Goal: Information Seeking & Learning: Learn about a topic

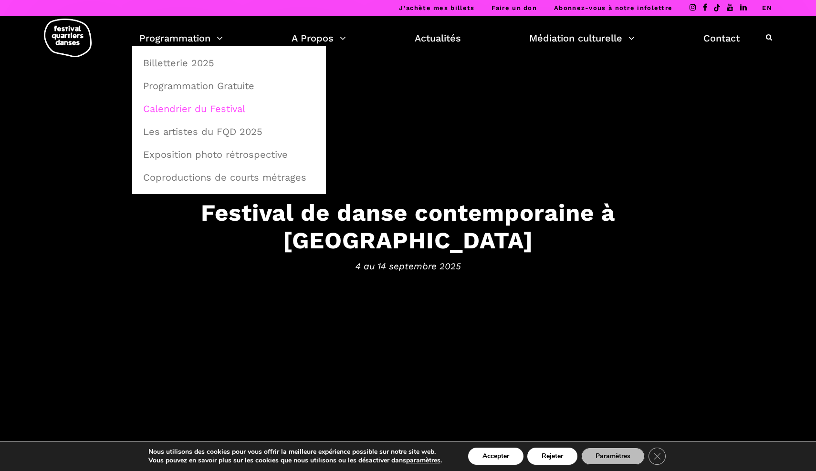
click at [199, 112] on link "Calendrier du Festival" at bounding box center [228, 109] width 183 height 22
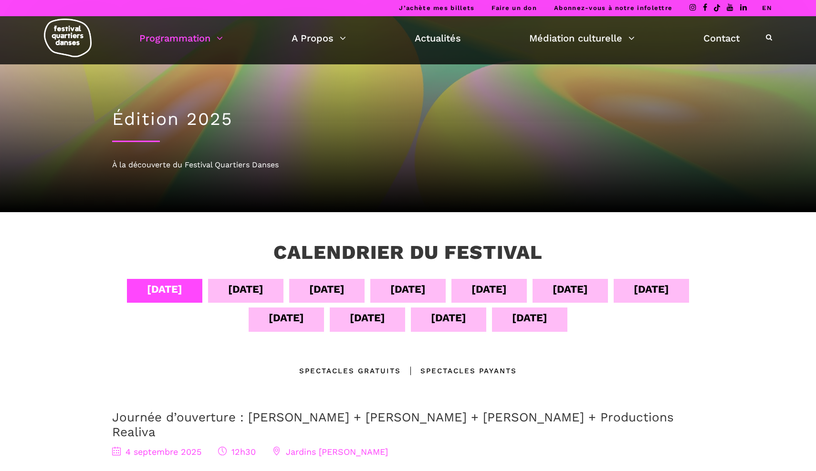
click at [493, 288] on div "[DATE]" at bounding box center [488, 289] width 35 height 17
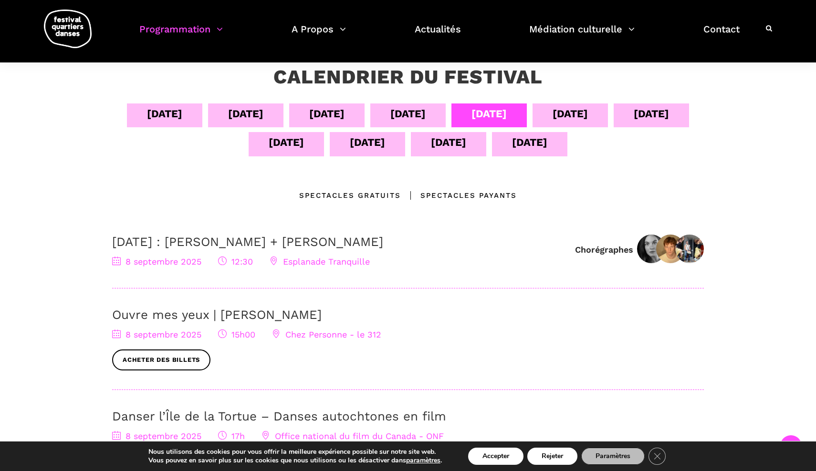
scroll to position [13, 0]
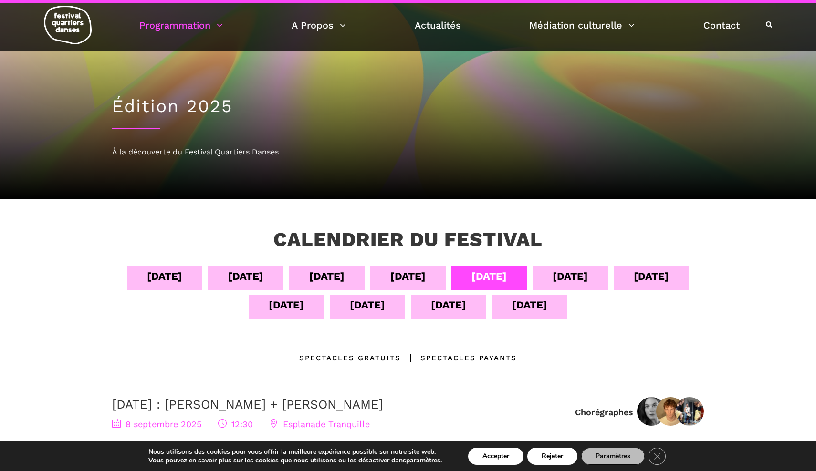
click at [563, 282] on div "[DATE]" at bounding box center [570, 276] width 35 height 17
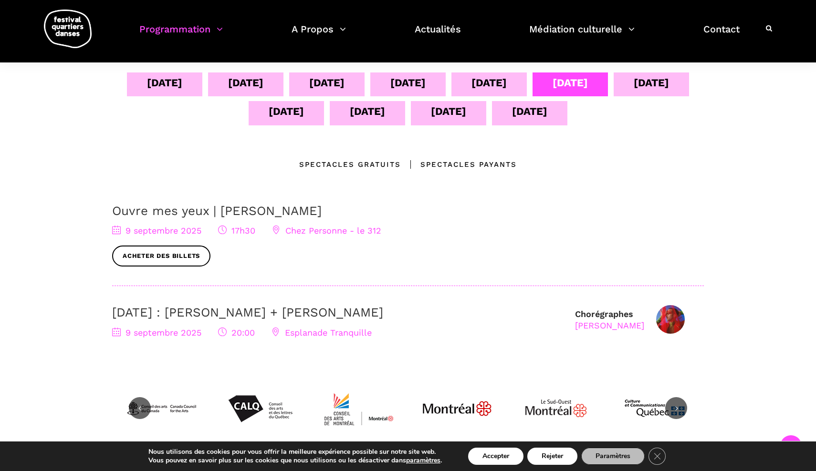
scroll to position [316, 0]
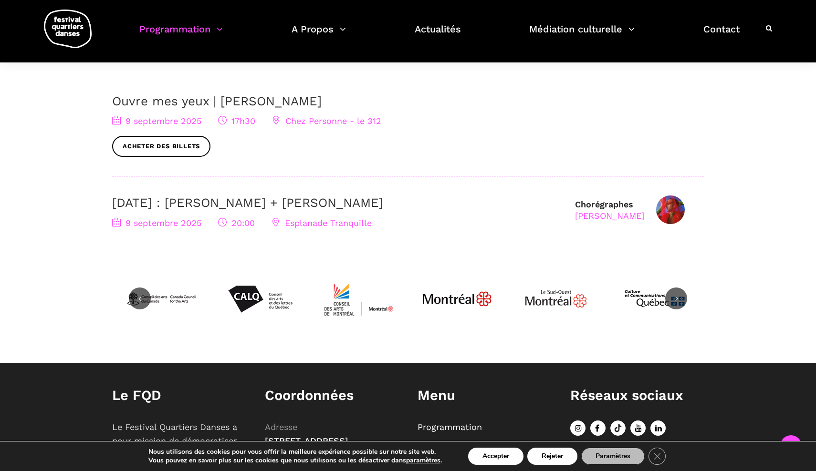
click at [329, 200] on link "9 septembre : Nicholas Bellefleur + Linus Jansner" at bounding box center [247, 203] width 271 height 14
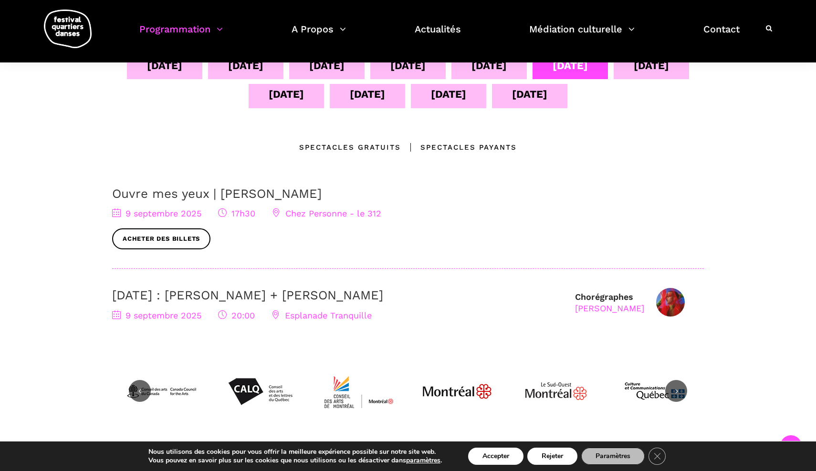
scroll to position [182, 0]
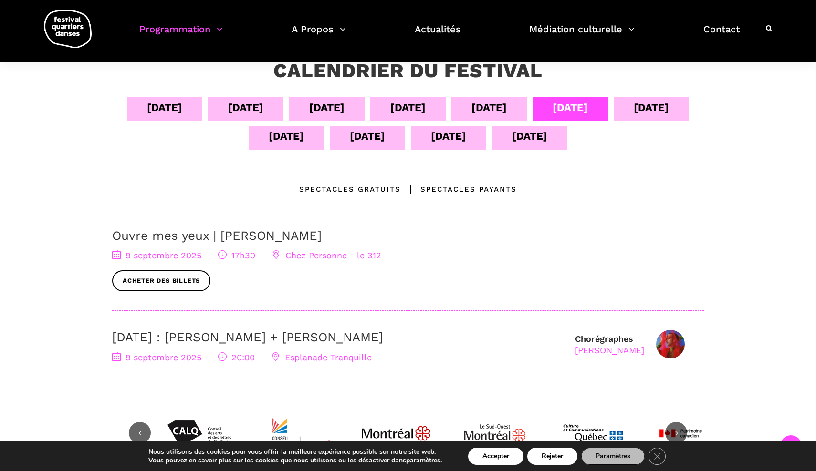
click at [279, 234] on link "Ouvre mes yeux | Charles-Alexis Desgagnés" at bounding box center [216, 236] width 209 height 14
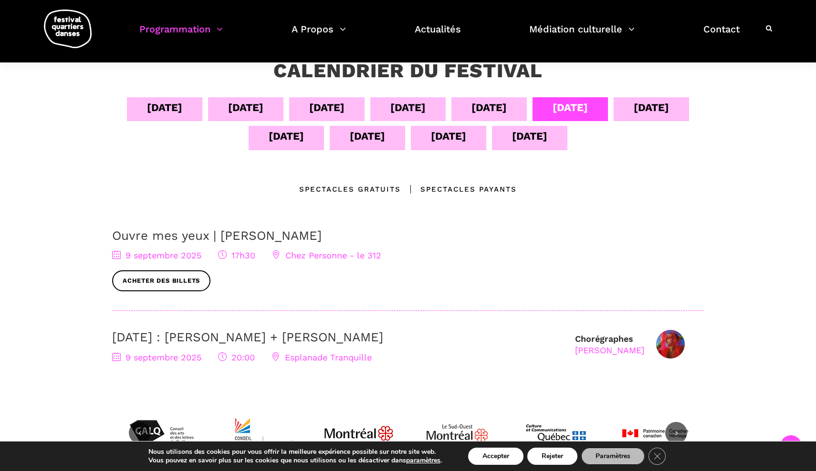
click at [669, 110] on div "10 sept" at bounding box center [651, 107] width 35 height 17
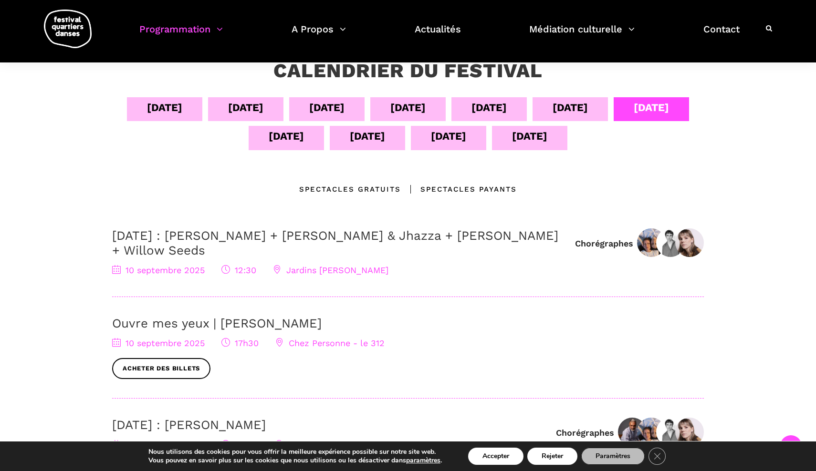
scroll to position [249, 0]
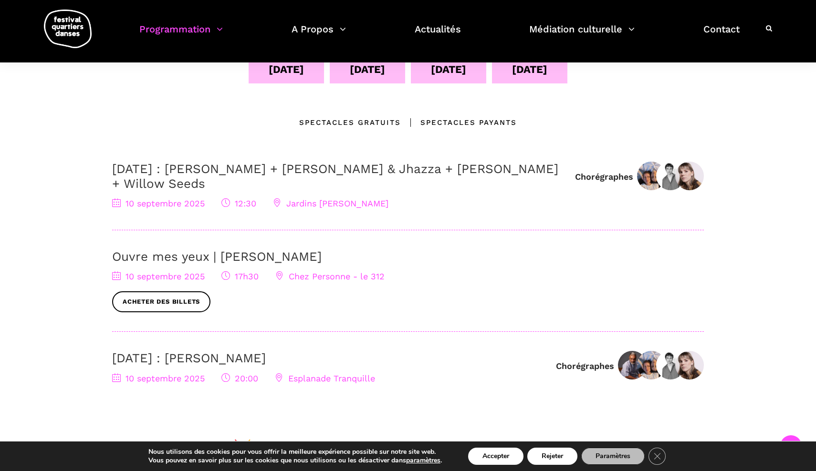
click at [299, 172] on link "10 septembre : Anna Vauquier + Lara & Jhazza + Vincent Lacasse + Willow Seeds" at bounding box center [335, 176] width 446 height 29
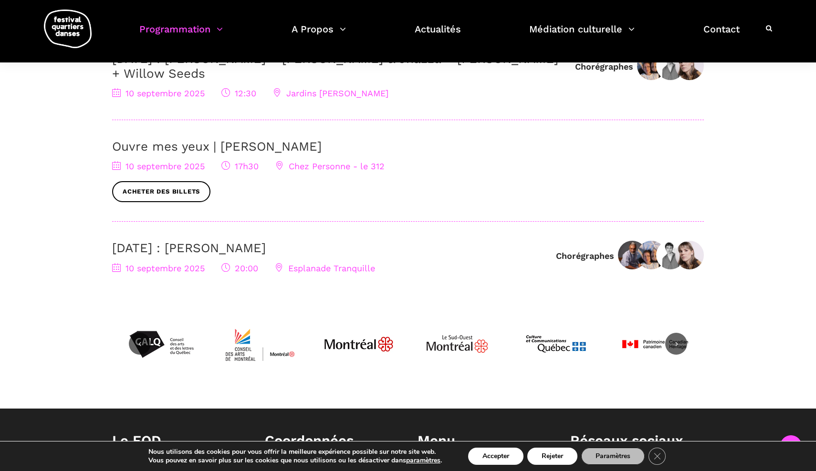
scroll to position [360, 0]
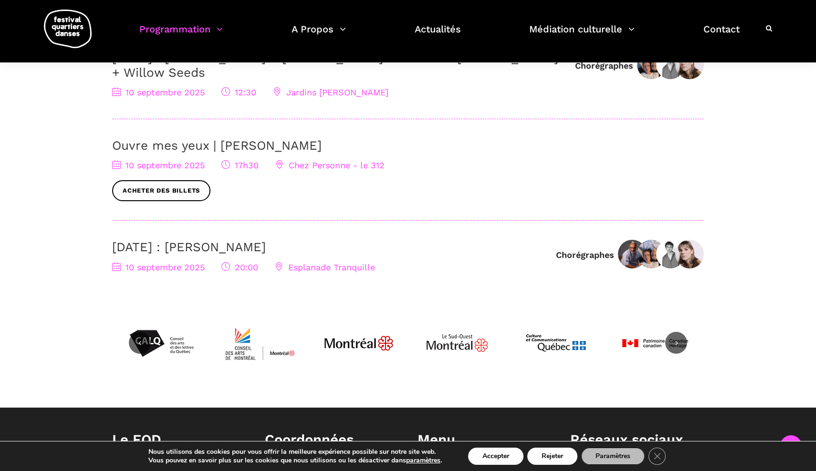
click at [247, 241] on link "10 septembre : Sinha Danse" at bounding box center [189, 247] width 154 height 14
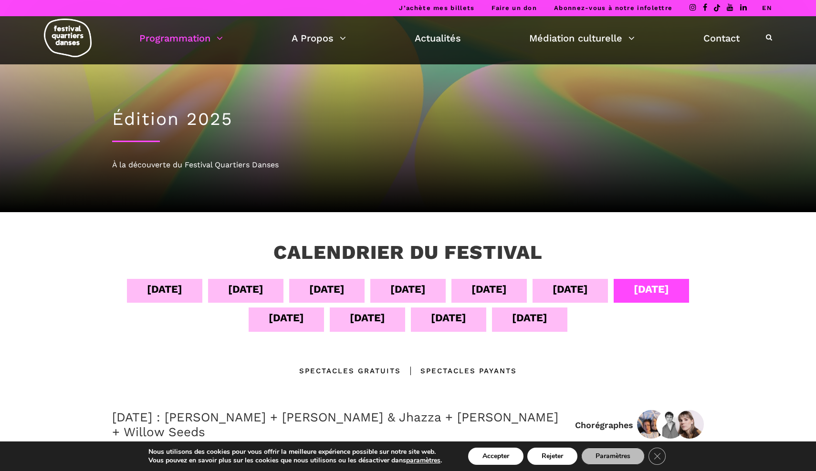
scroll to position [0, 0]
click at [304, 321] on div "11 sept" at bounding box center [286, 320] width 75 height 24
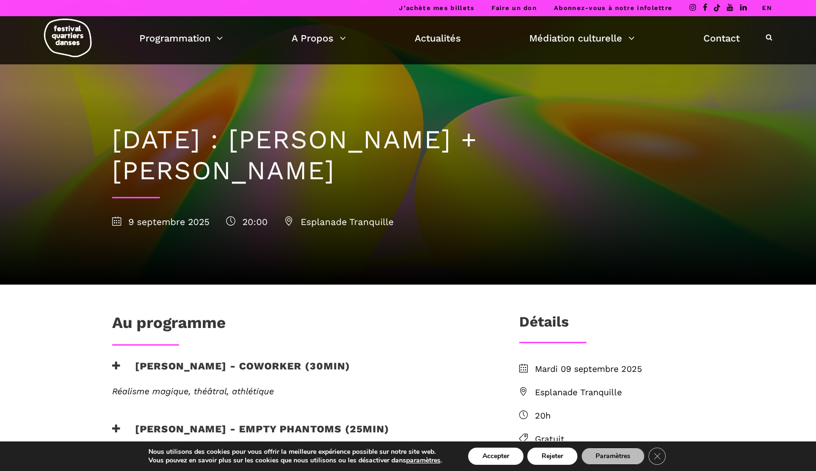
drag, startPoint x: 217, startPoint y: 178, endPoint x: 130, endPoint y: 150, distance: 91.1
click at [130, 150] on h1 "9 septembre : Nicholas Bellefleur + Linus Jansner" at bounding box center [408, 156] width 592 height 62
click at [130, 150] on h1 "[DATE] : [PERSON_NAME] + [PERSON_NAME]" at bounding box center [408, 156] width 592 height 62
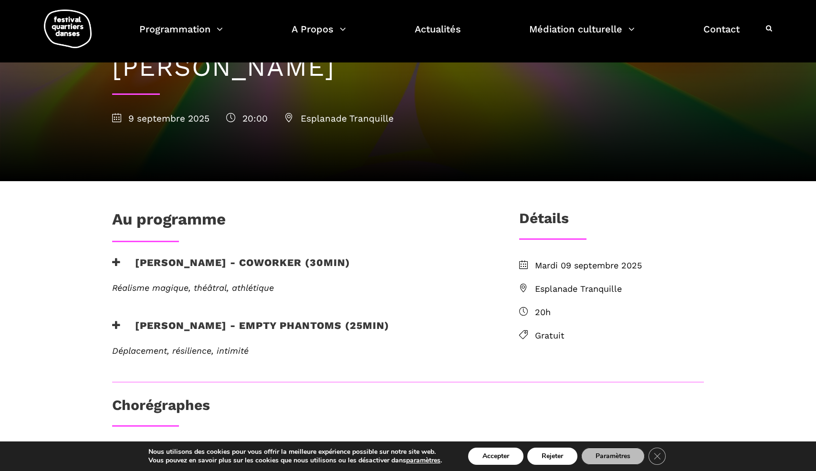
scroll to position [103, 0]
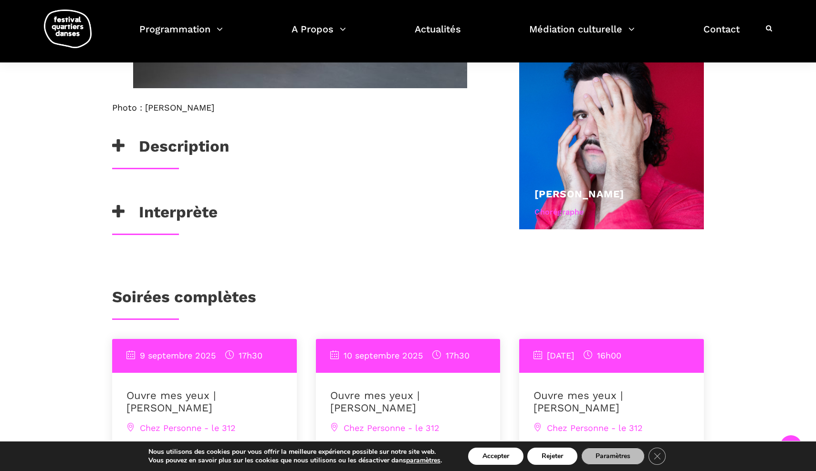
scroll to position [595, 0]
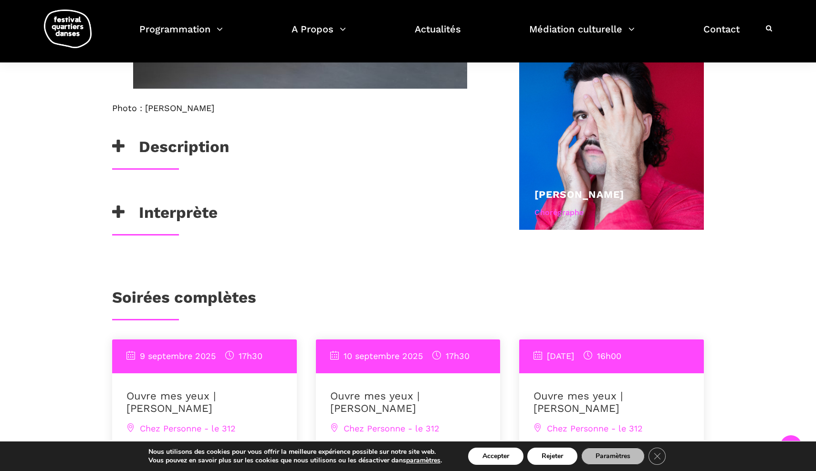
click at [122, 141] on icon at bounding box center [118, 147] width 12 height 16
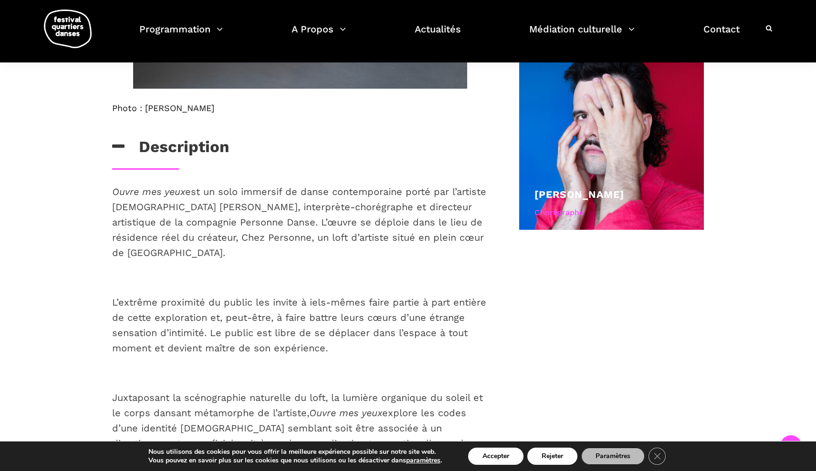
scroll to position [667, 0]
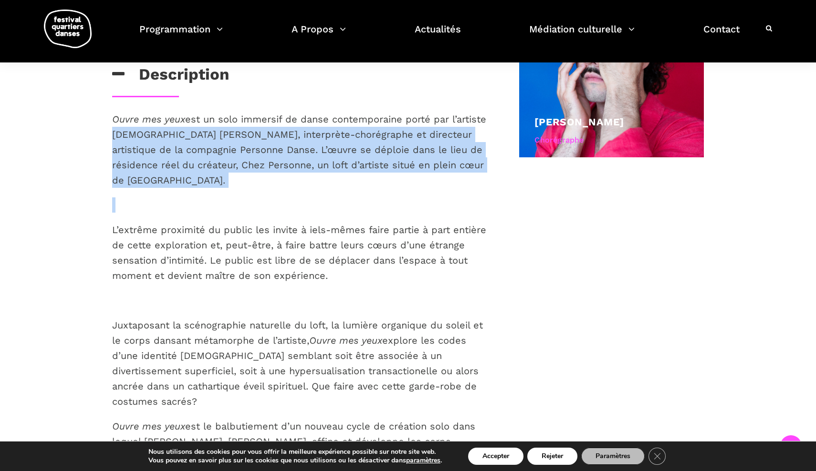
drag, startPoint x: 147, startPoint y: 132, endPoint x: 229, endPoint y: 247, distance: 141.0
click at [229, 243] on div "Ouvre mes yeux est un solo immersif de danse contemporaine porté par l’artiste …" at bounding box center [300, 304] width 376 height 384
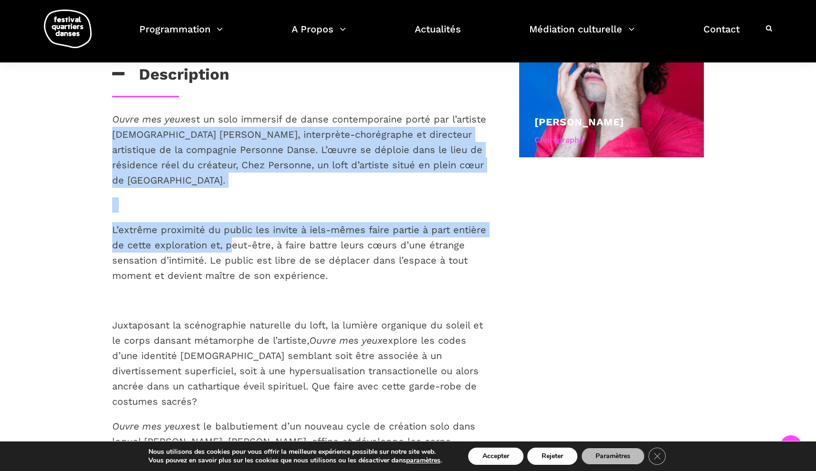
click at [28, 240] on div "Photo : Cristina Planas Description Ouvre mes yeux est un solo immersif de dans…" at bounding box center [408, 432] width 816 height 1690
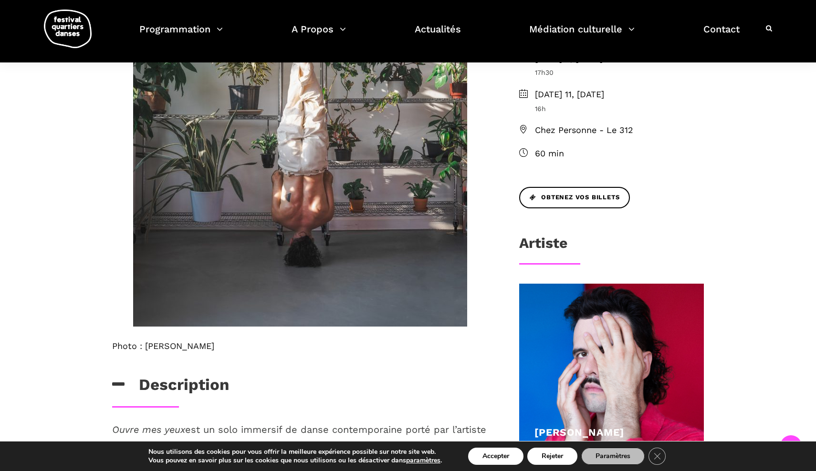
scroll to position [291, 0]
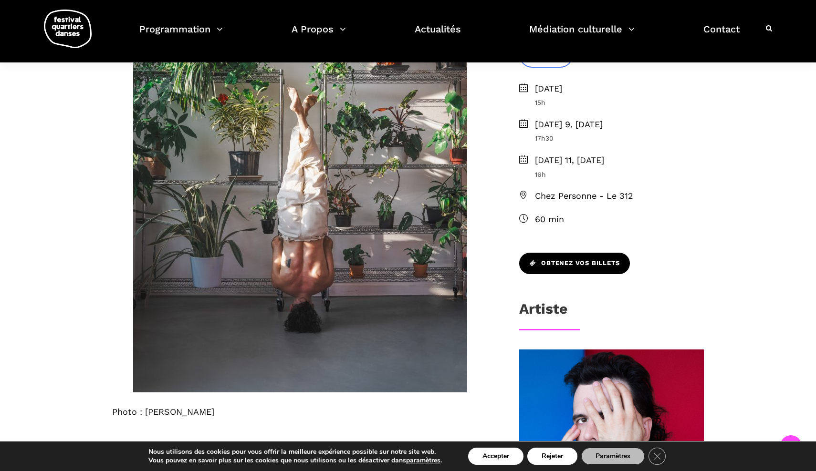
click at [590, 259] on span "Obtenez vos billets" at bounding box center [575, 264] width 90 height 10
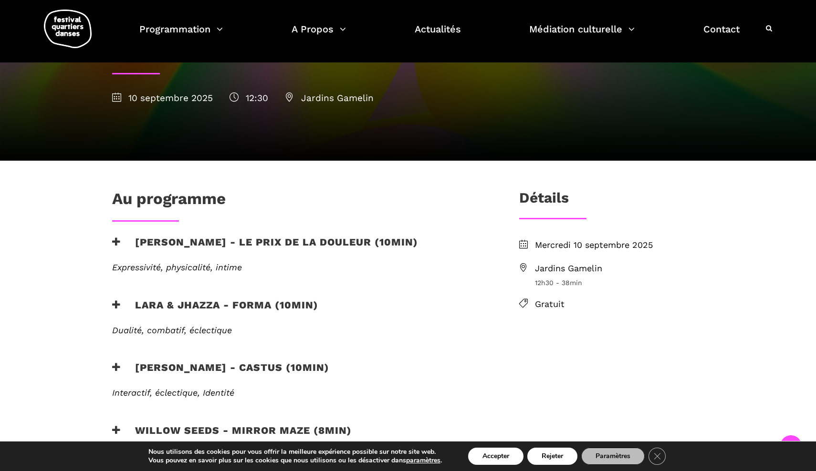
scroll to position [155, 0]
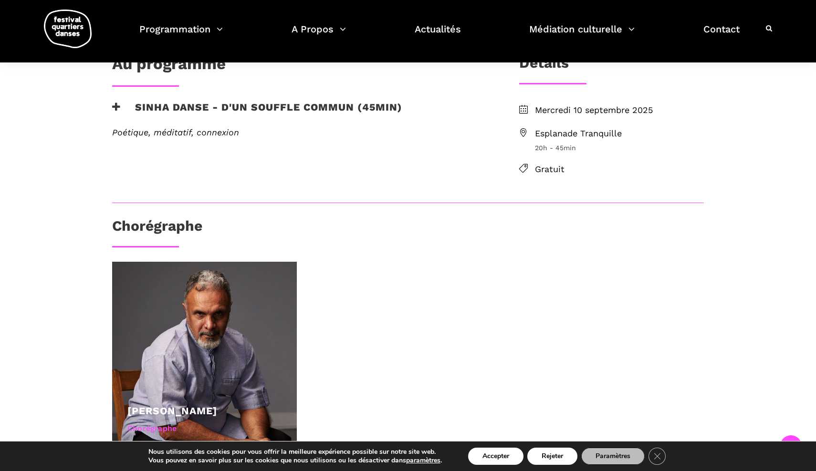
scroll to position [167, 0]
